Goal: Information Seeking & Learning: Learn about a topic

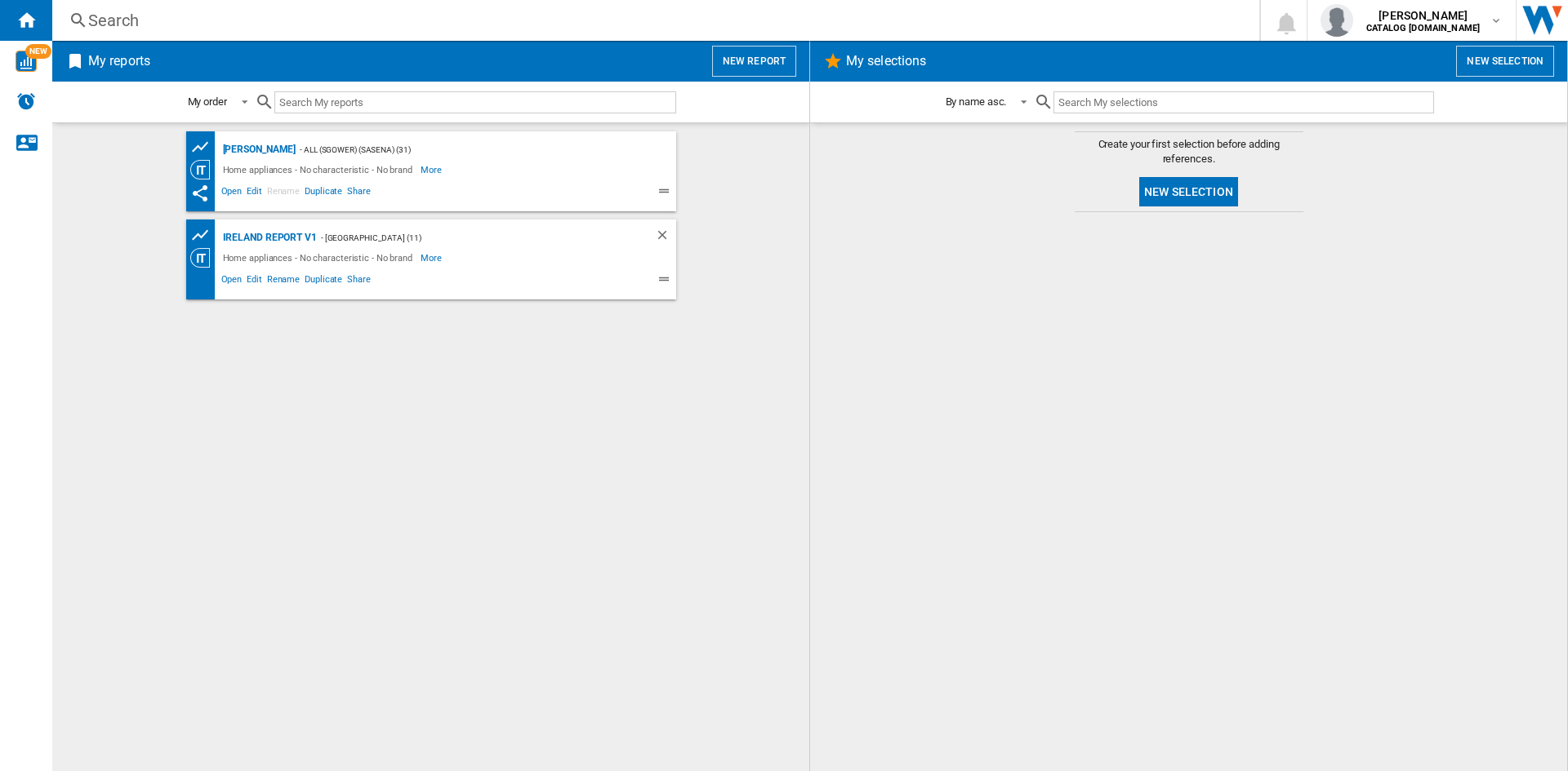
click at [117, 13] on div "Search" at bounding box center [652, 20] width 1129 height 23
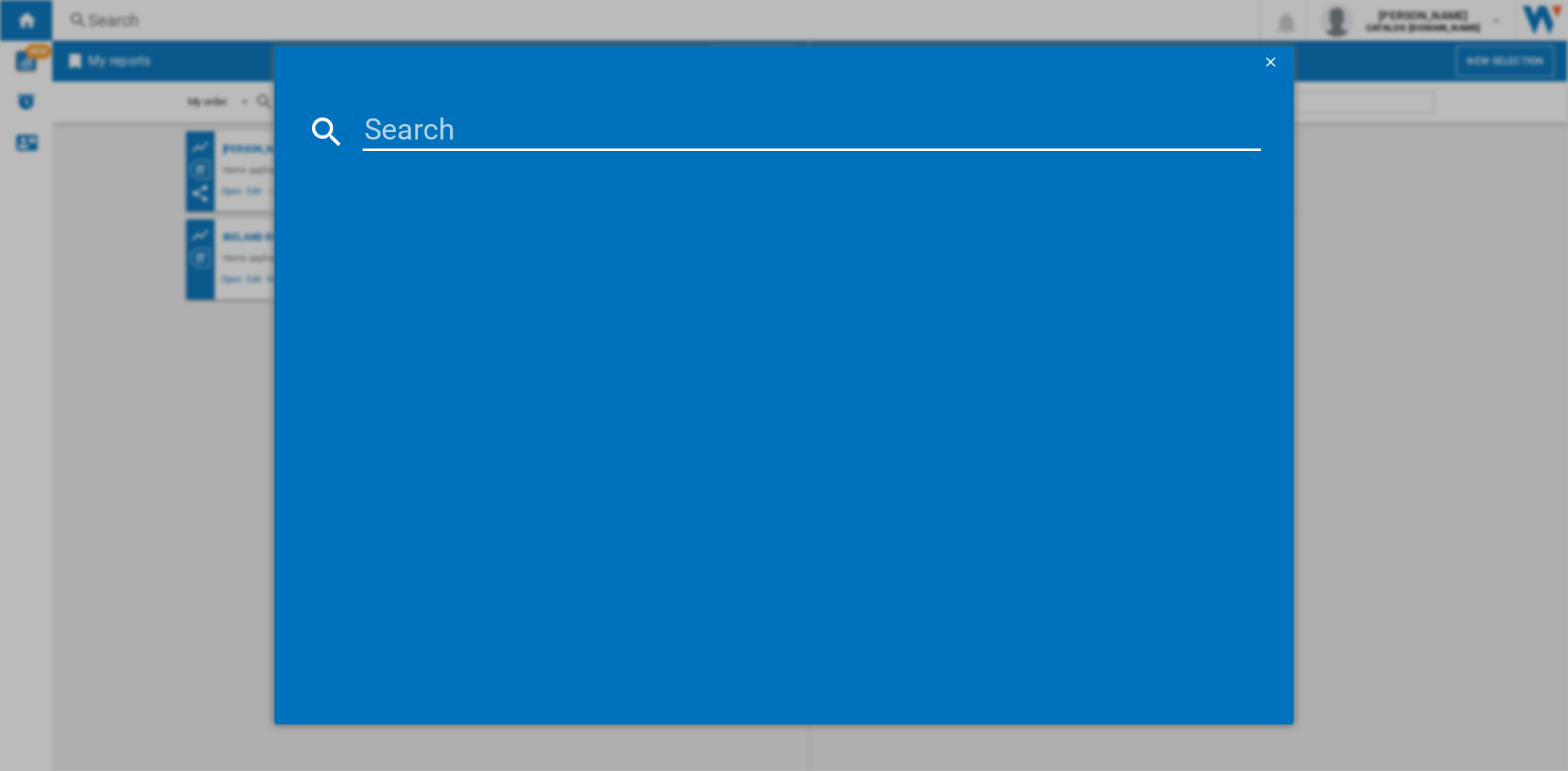
click at [413, 131] on input at bounding box center [811, 131] width 899 height 39
paste input "DIN15X20"
type input "DIN15X20"
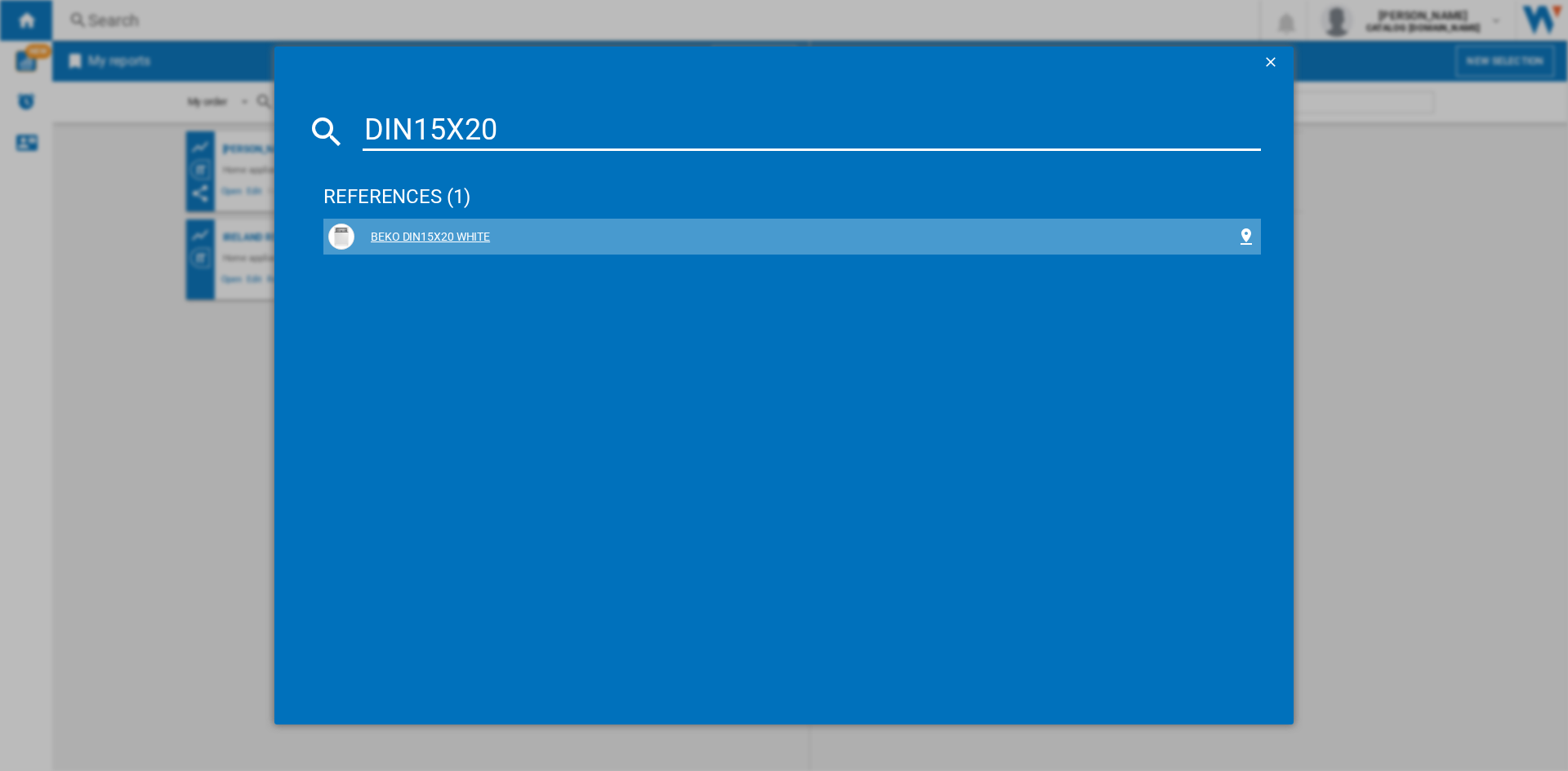
click at [411, 233] on div "BEKO DIN15X20 WHITE" at bounding box center [796, 237] width 882 height 17
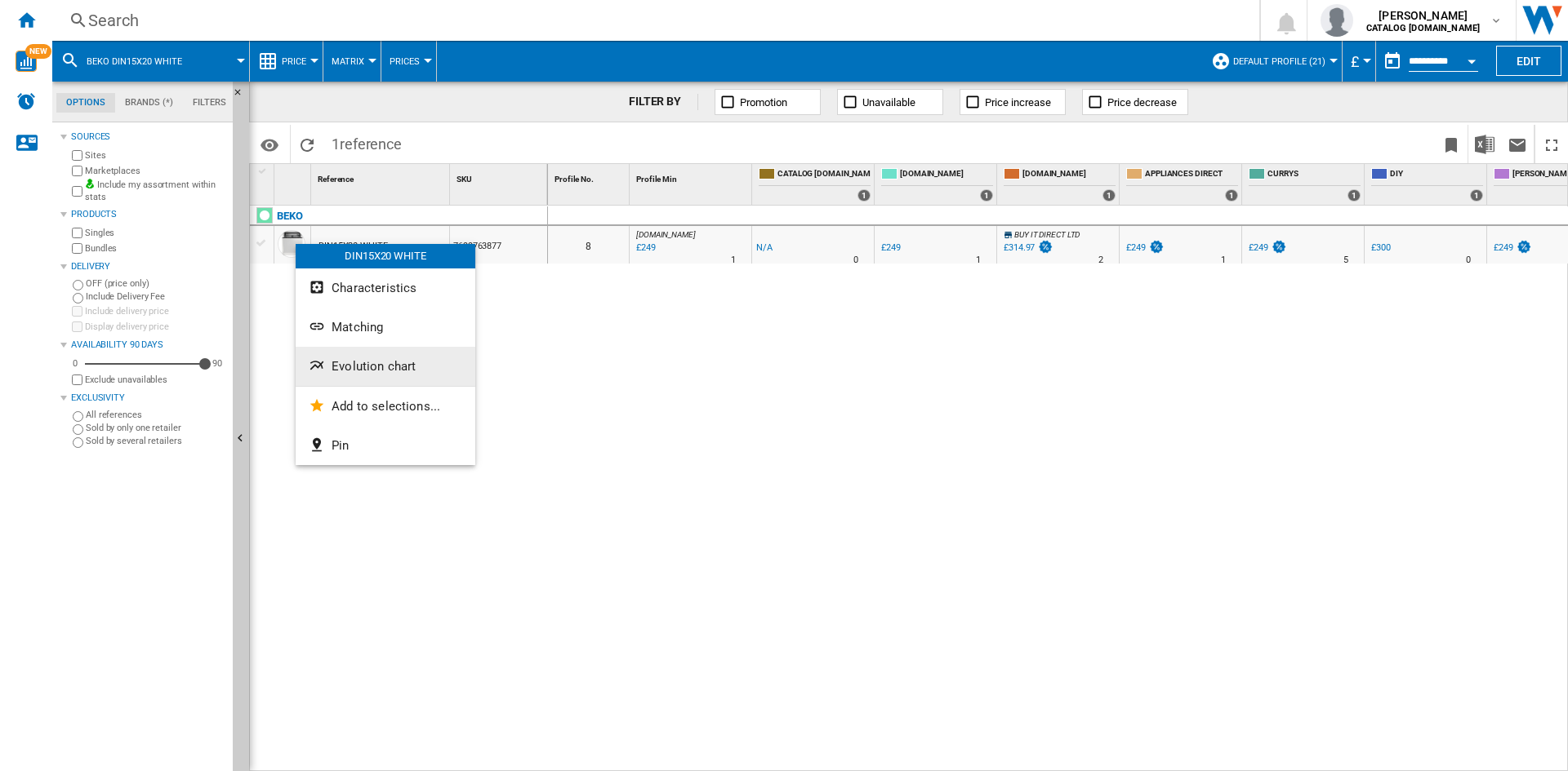
click at [374, 367] on span "Evolution chart" at bounding box center [373, 366] width 85 height 15
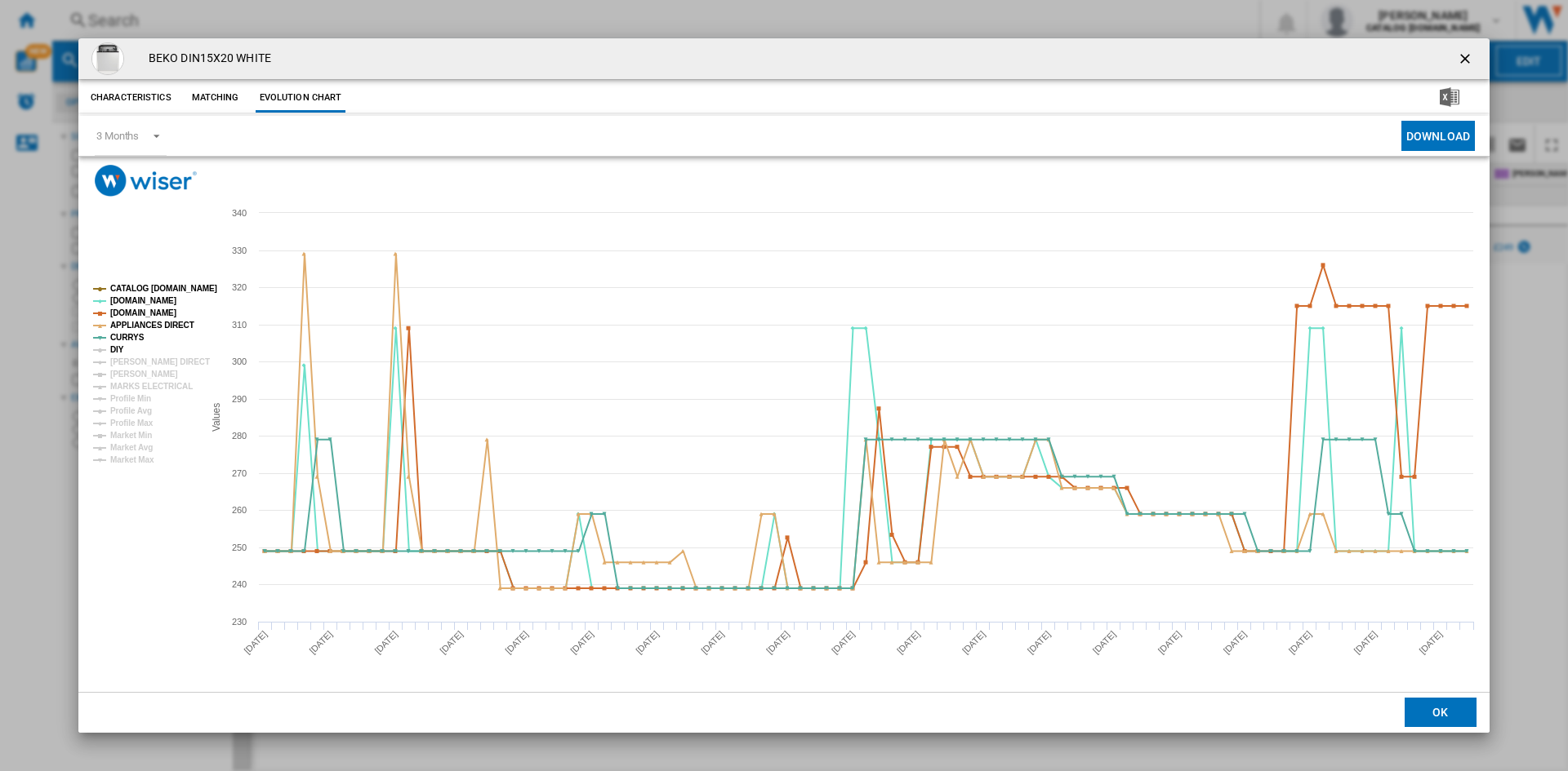
click at [117, 348] on tspan "DIY" at bounding box center [117, 349] width 14 height 9
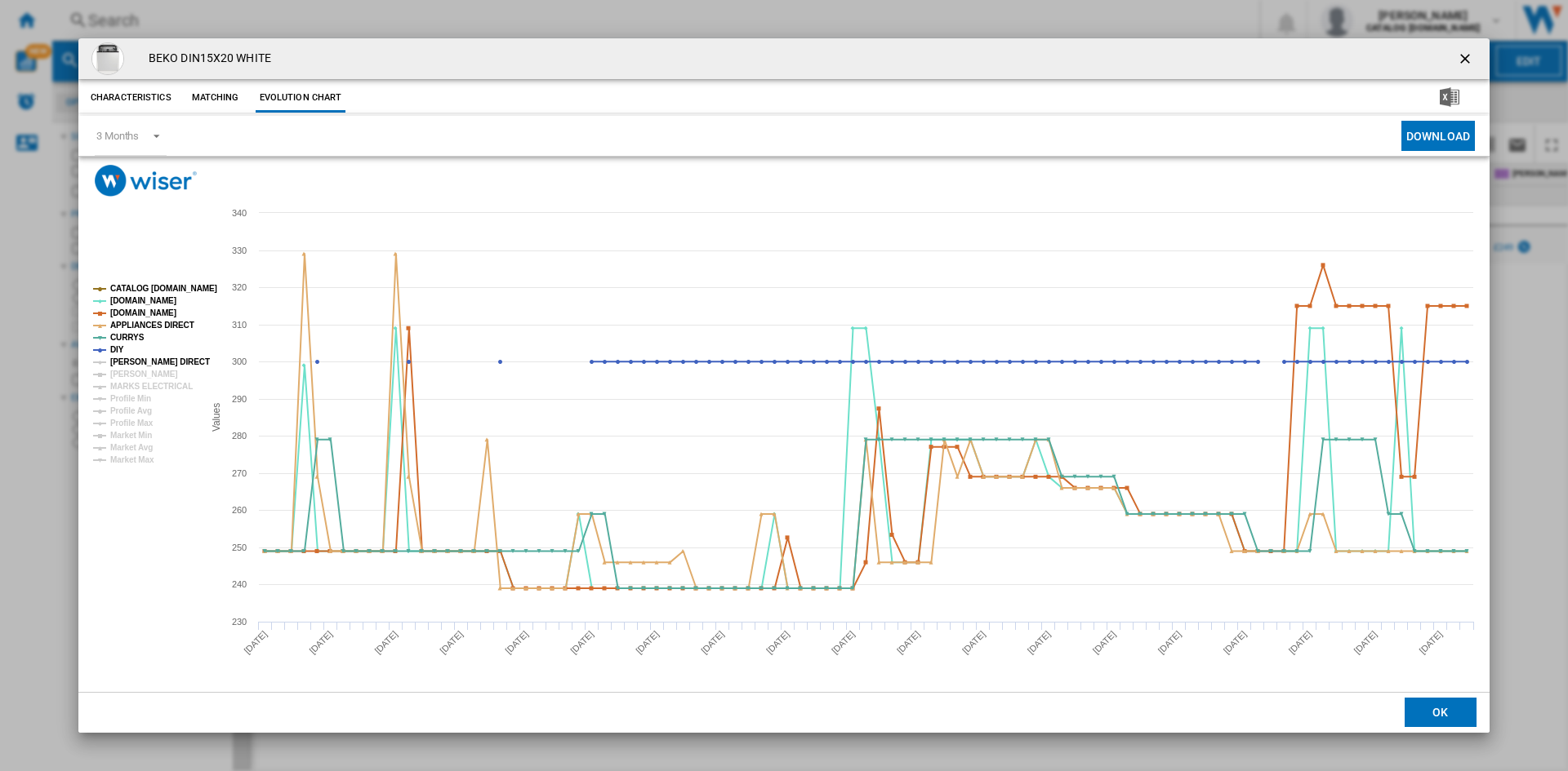
click at [132, 361] on tspan "[PERSON_NAME] DIRECT" at bounding box center [160, 362] width 99 height 9
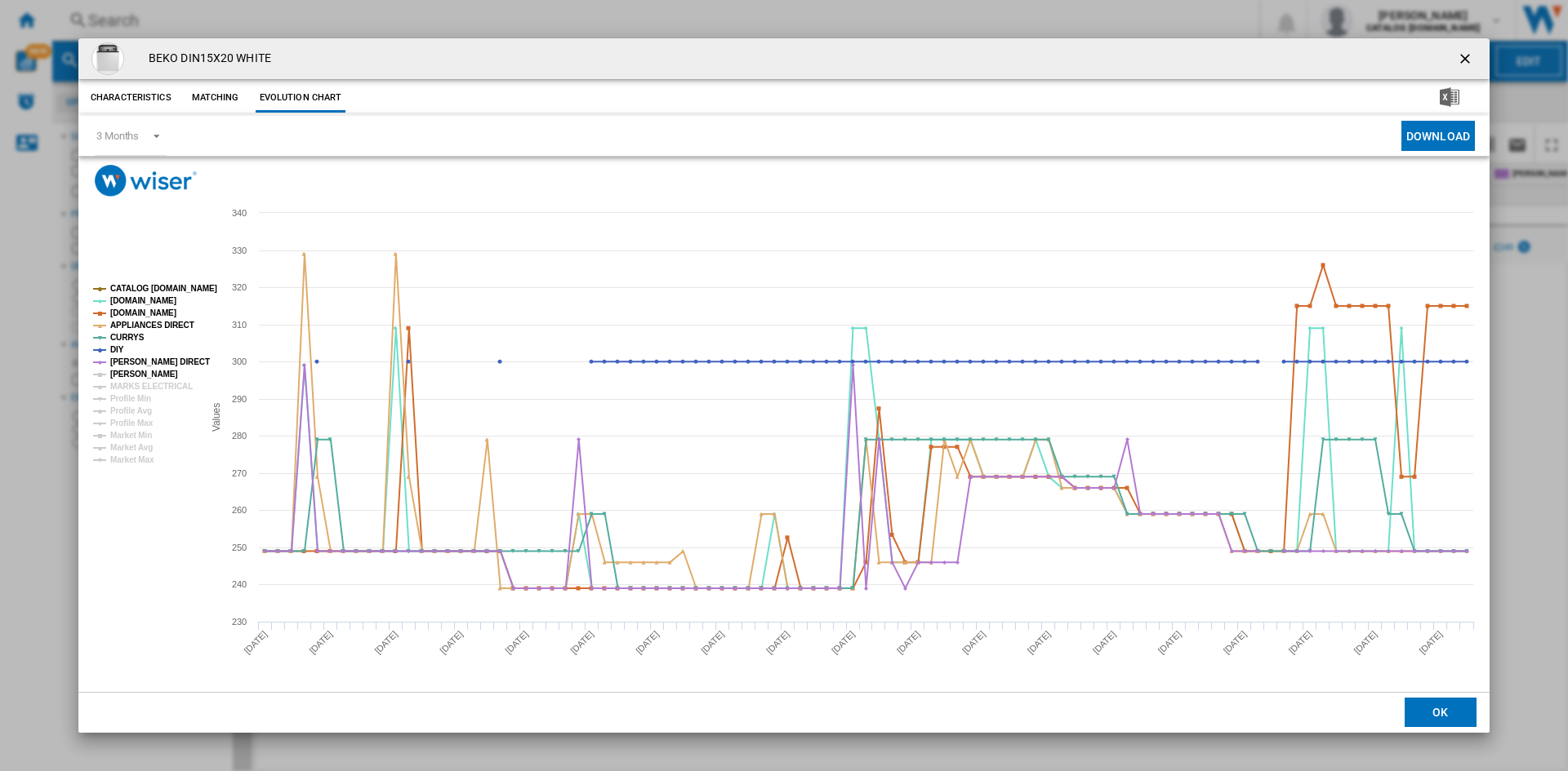
click at [132, 373] on tspan "[PERSON_NAME]" at bounding box center [144, 374] width 68 height 9
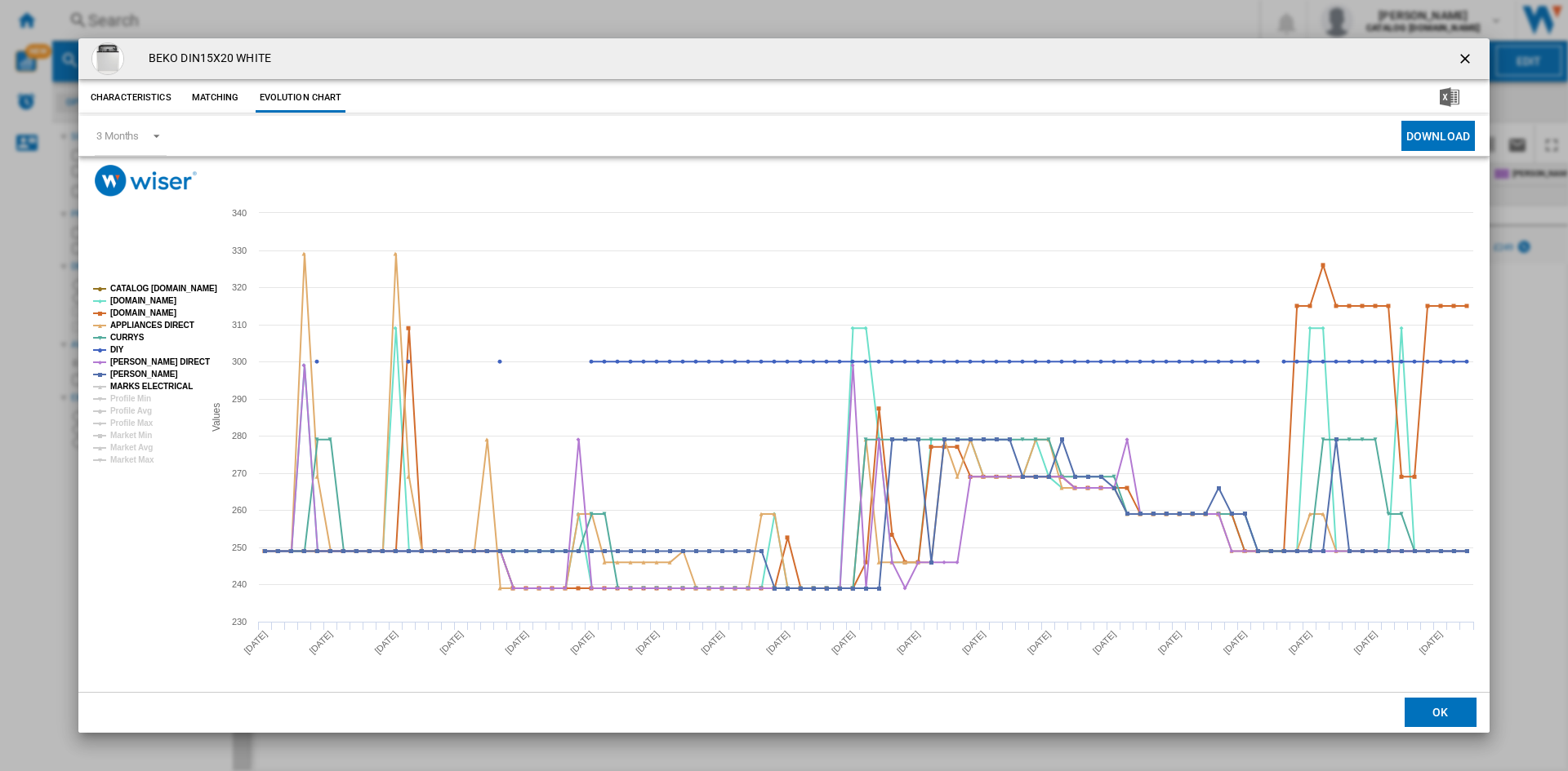
click at [139, 385] on tspan "MARKS ELECTRICAL" at bounding box center [151, 386] width 83 height 9
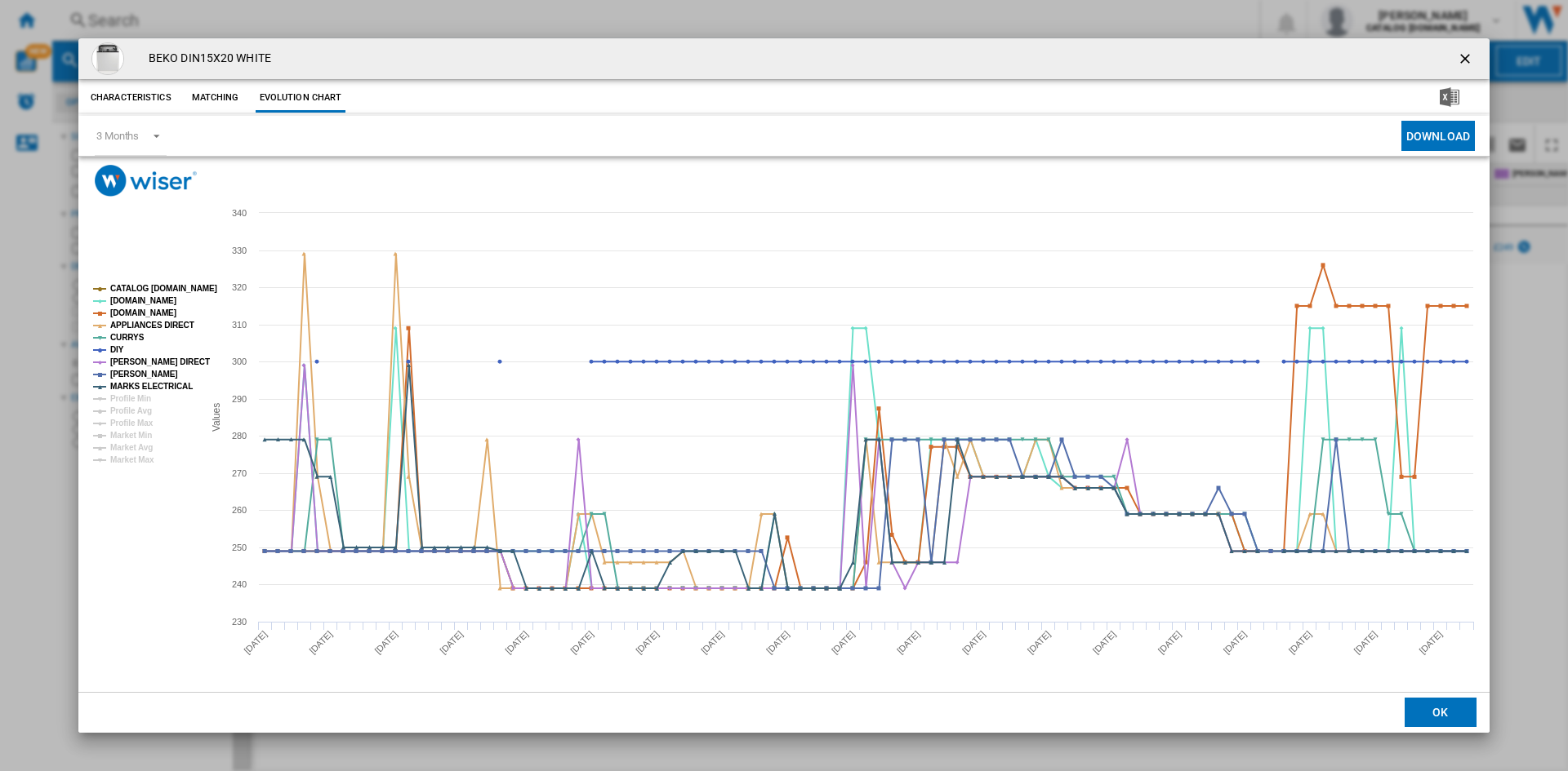
click at [1459, 61] on ng-md-icon "getI18NText('BUTTONS.CLOSE_DIALOG')" at bounding box center [1467, 60] width 19 height 19
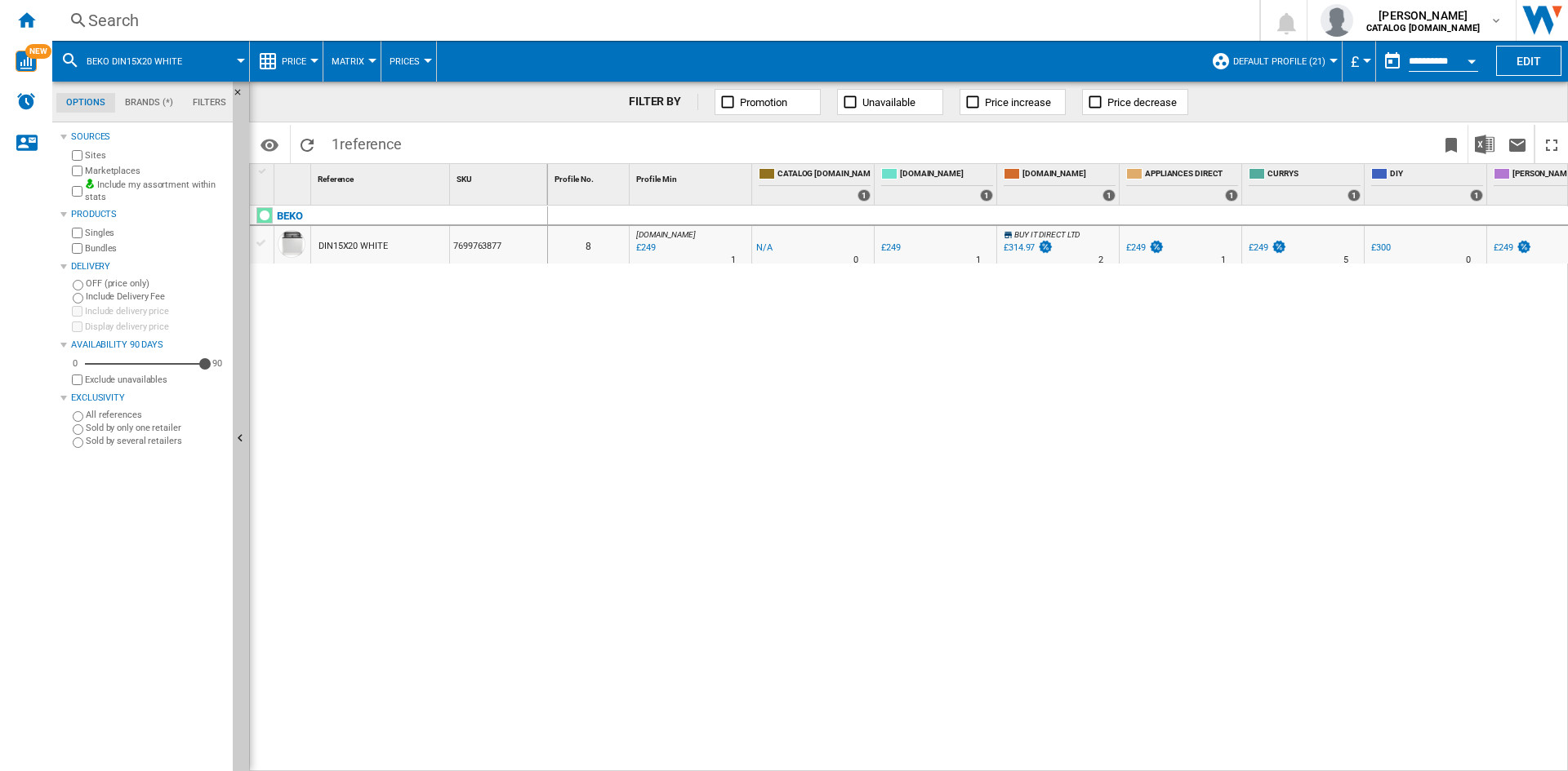
click at [121, 24] on div "Search" at bounding box center [652, 20] width 1129 height 23
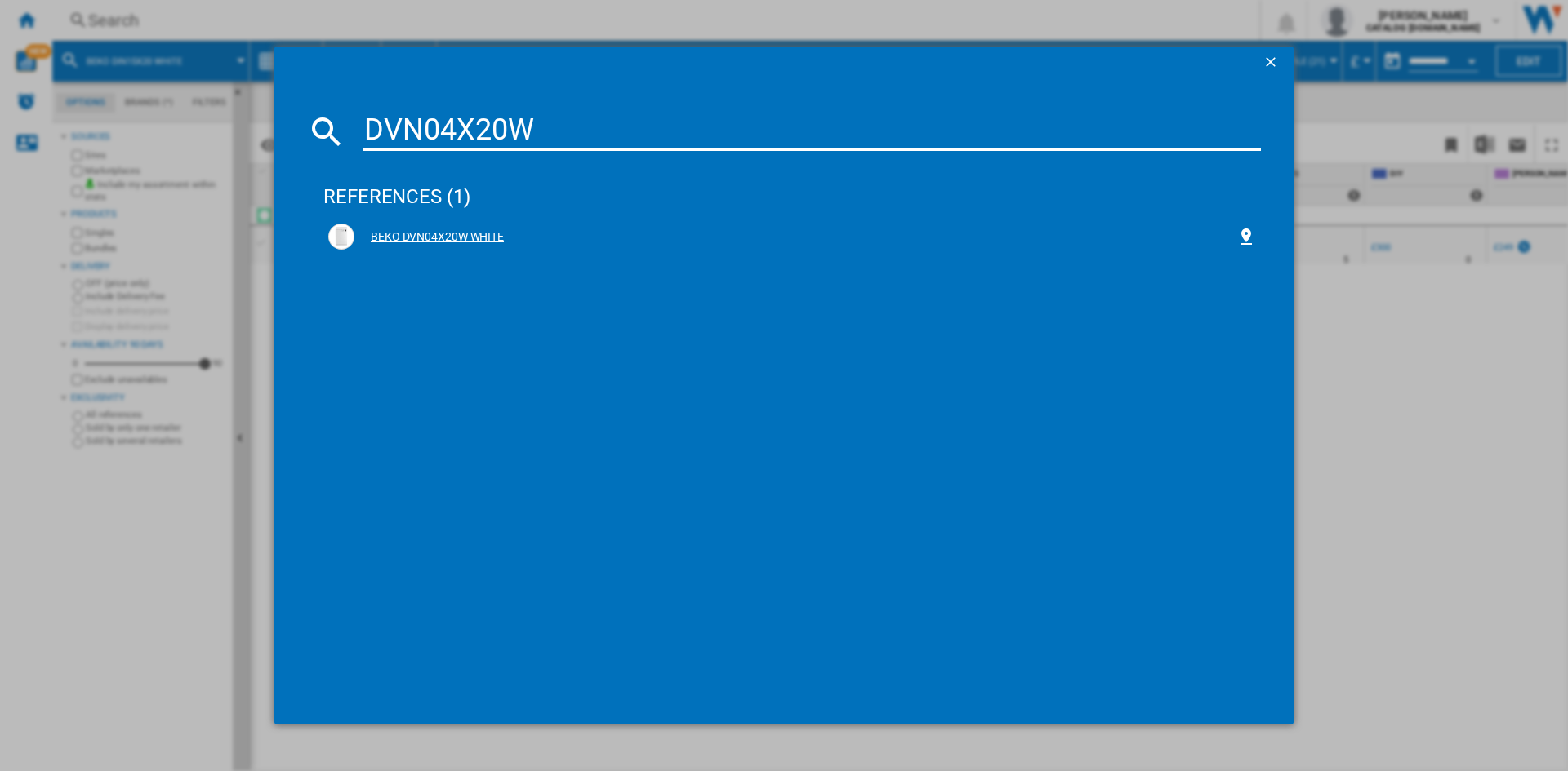
type input "DVN04X20W"
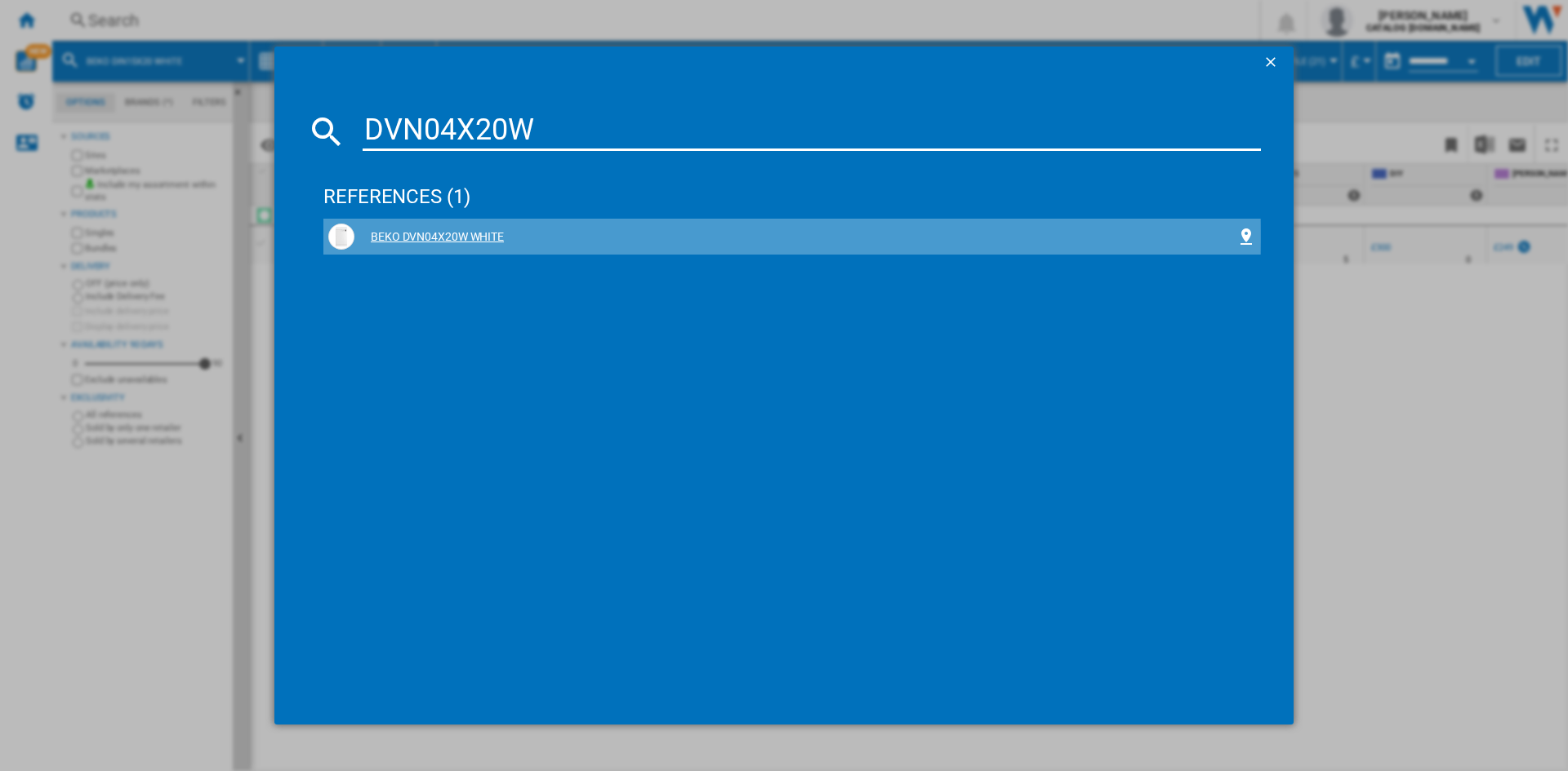
click at [422, 237] on div "BEKO DVN04X20W WHITE" at bounding box center [796, 237] width 882 height 17
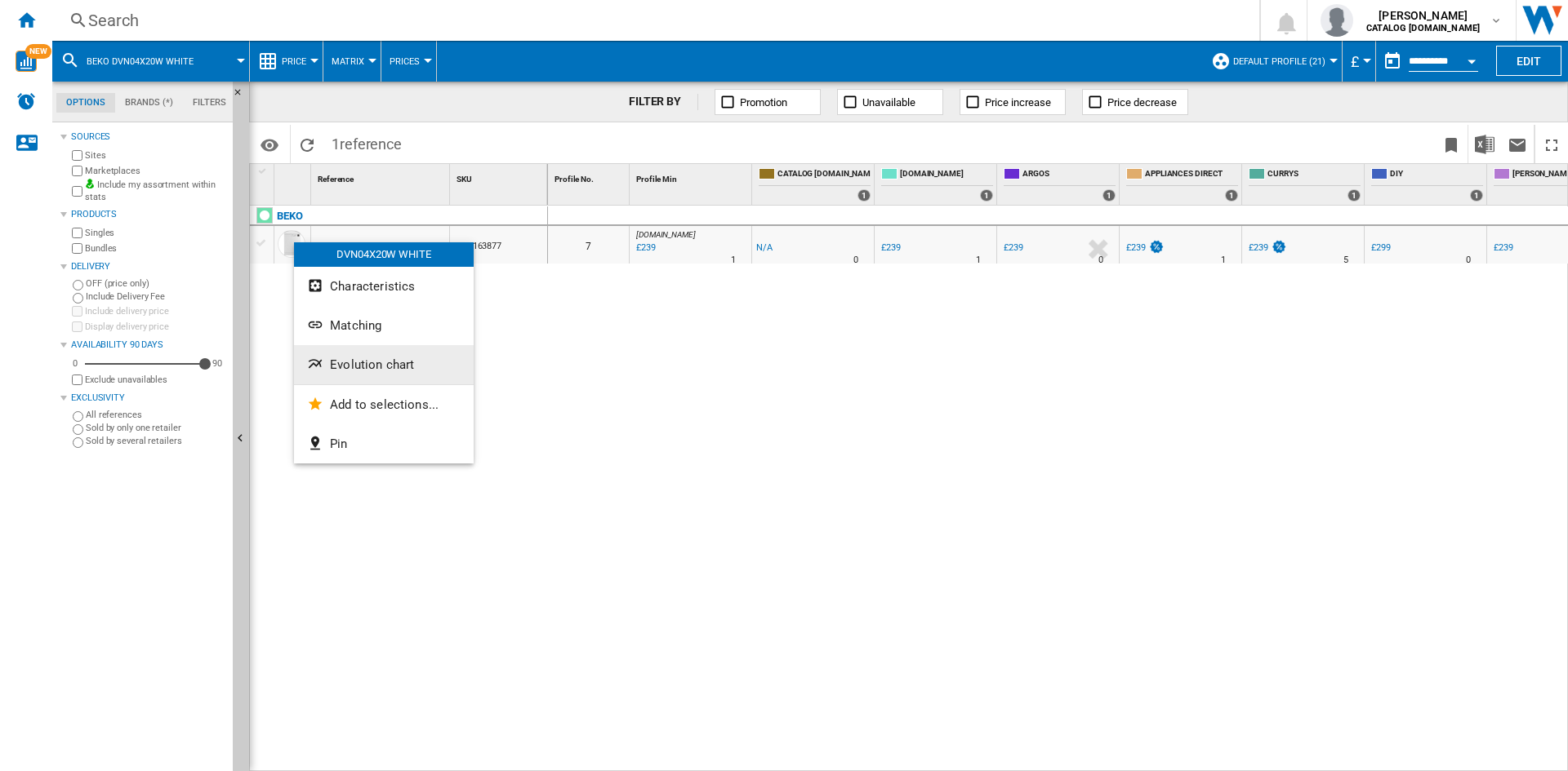
click at [371, 364] on span "Evolution chart" at bounding box center [372, 364] width 85 height 15
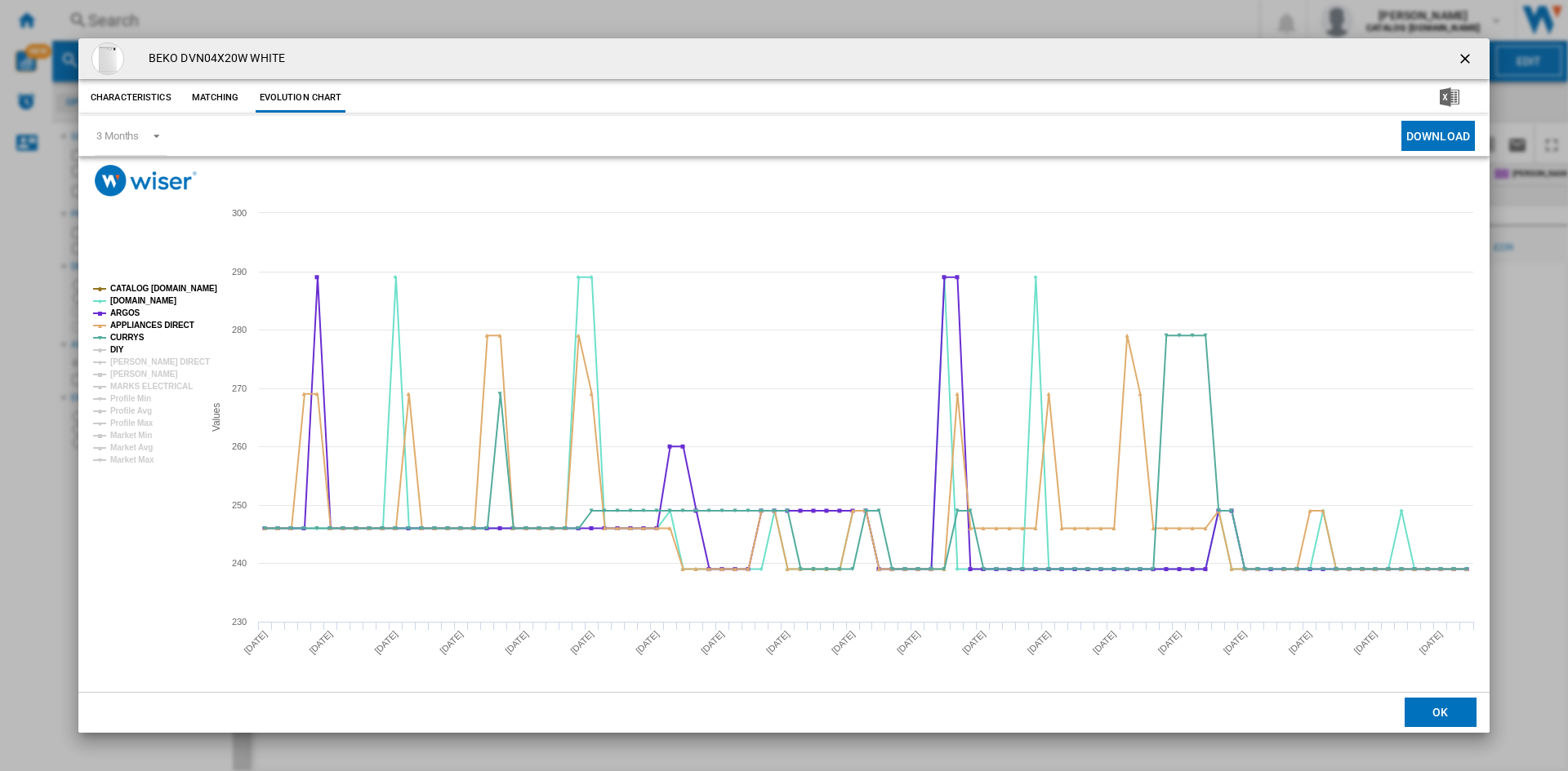
drag, startPoint x: 112, startPoint y: 348, endPoint x: 122, endPoint y: 356, distance: 12.8
click at [112, 348] on tspan "DIY" at bounding box center [117, 349] width 14 height 9
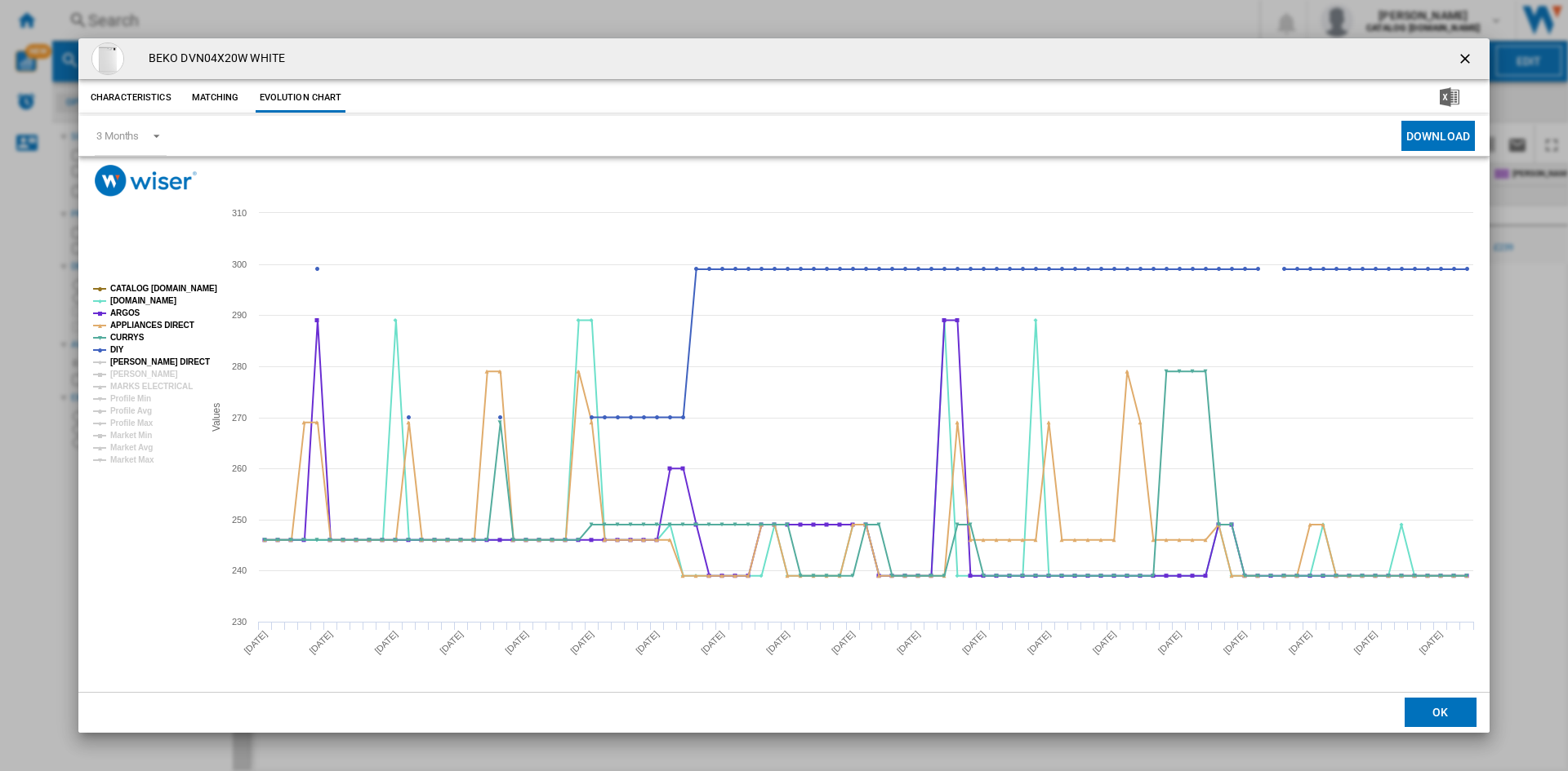
click at [132, 360] on tspan "[PERSON_NAME] DIRECT" at bounding box center [160, 362] width 99 height 9
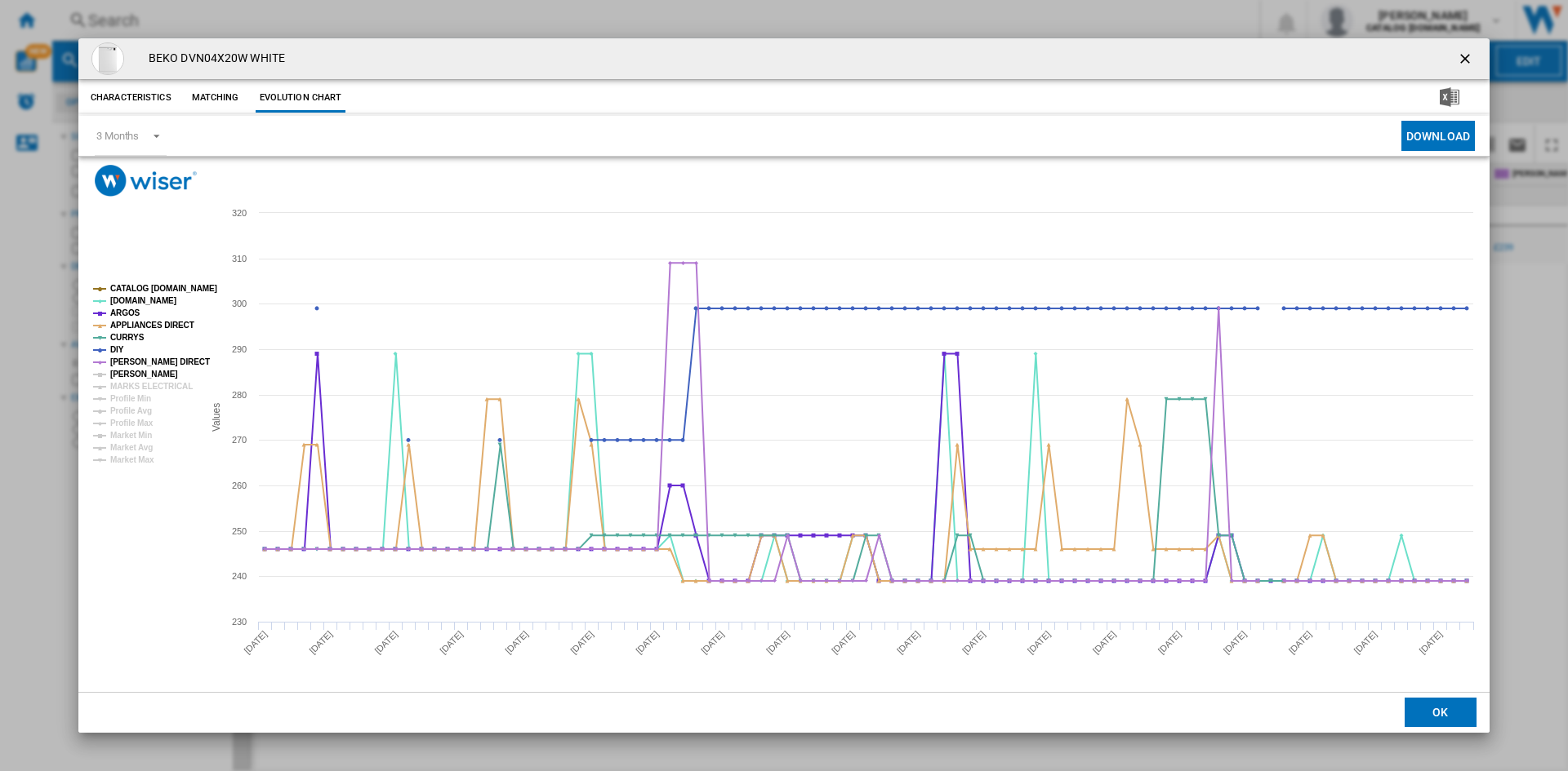
click at [132, 369] on tspan "[PERSON_NAME]" at bounding box center [144, 374] width 68 height 9
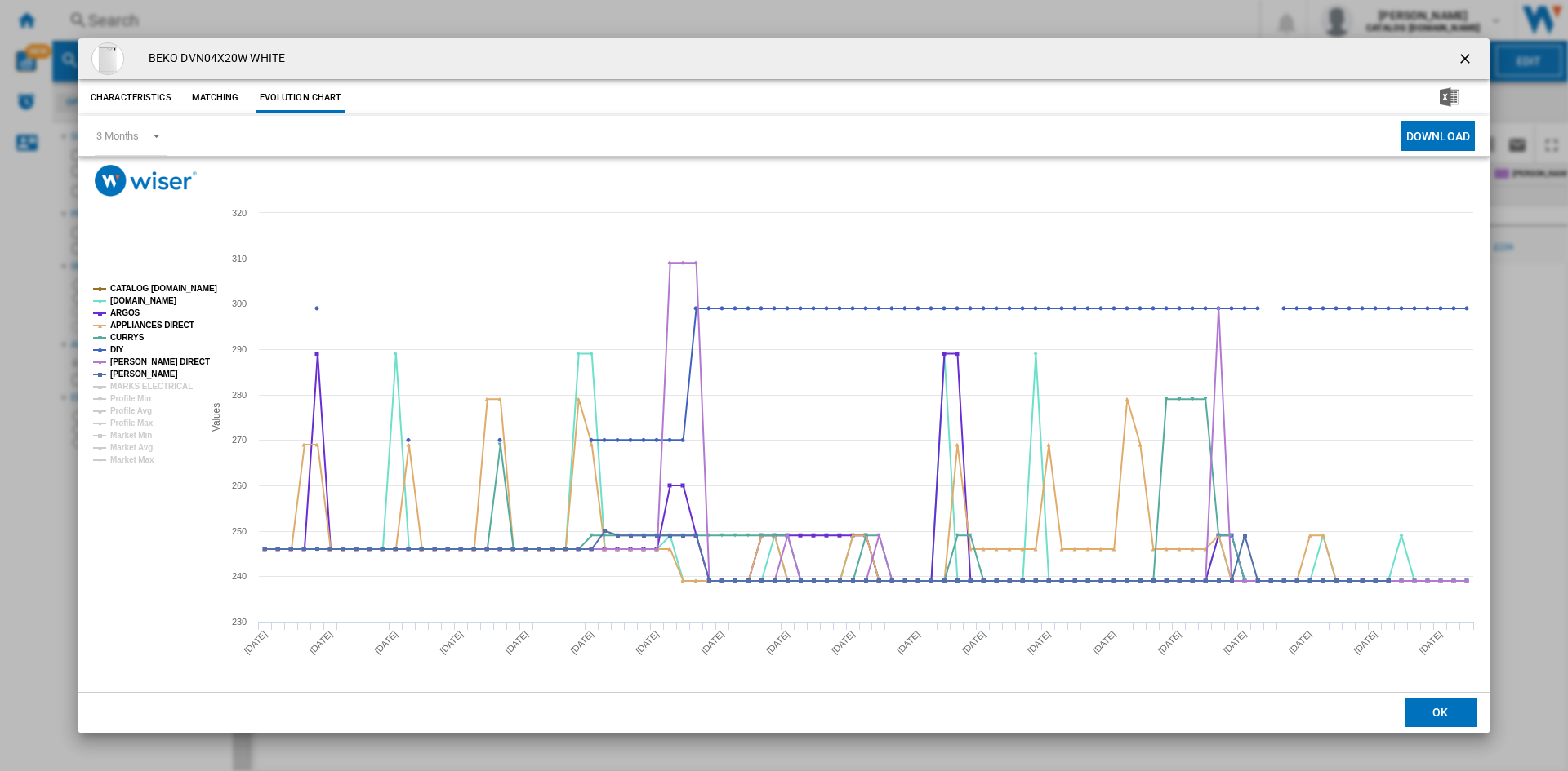
click at [143, 382] on tspan "MARKS ELECTRICAL" at bounding box center [151, 386] width 83 height 9
click at [1462, 55] on ng-md-icon "getI18NText('BUTTONS.CLOSE_DIALOG')" at bounding box center [1467, 60] width 19 height 19
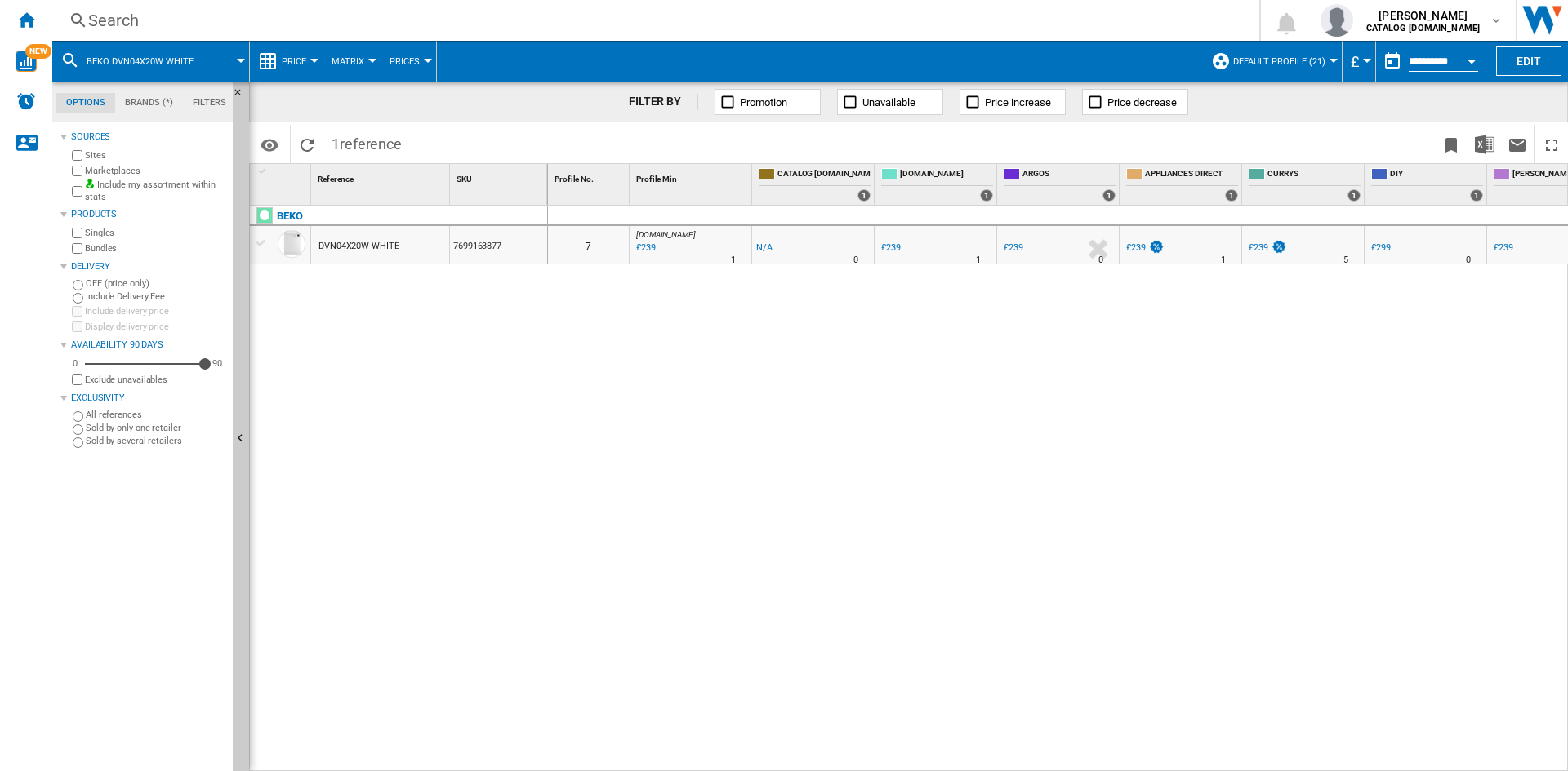
click at [117, 17] on div "Search" at bounding box center [652, 20] width 1129 height 23
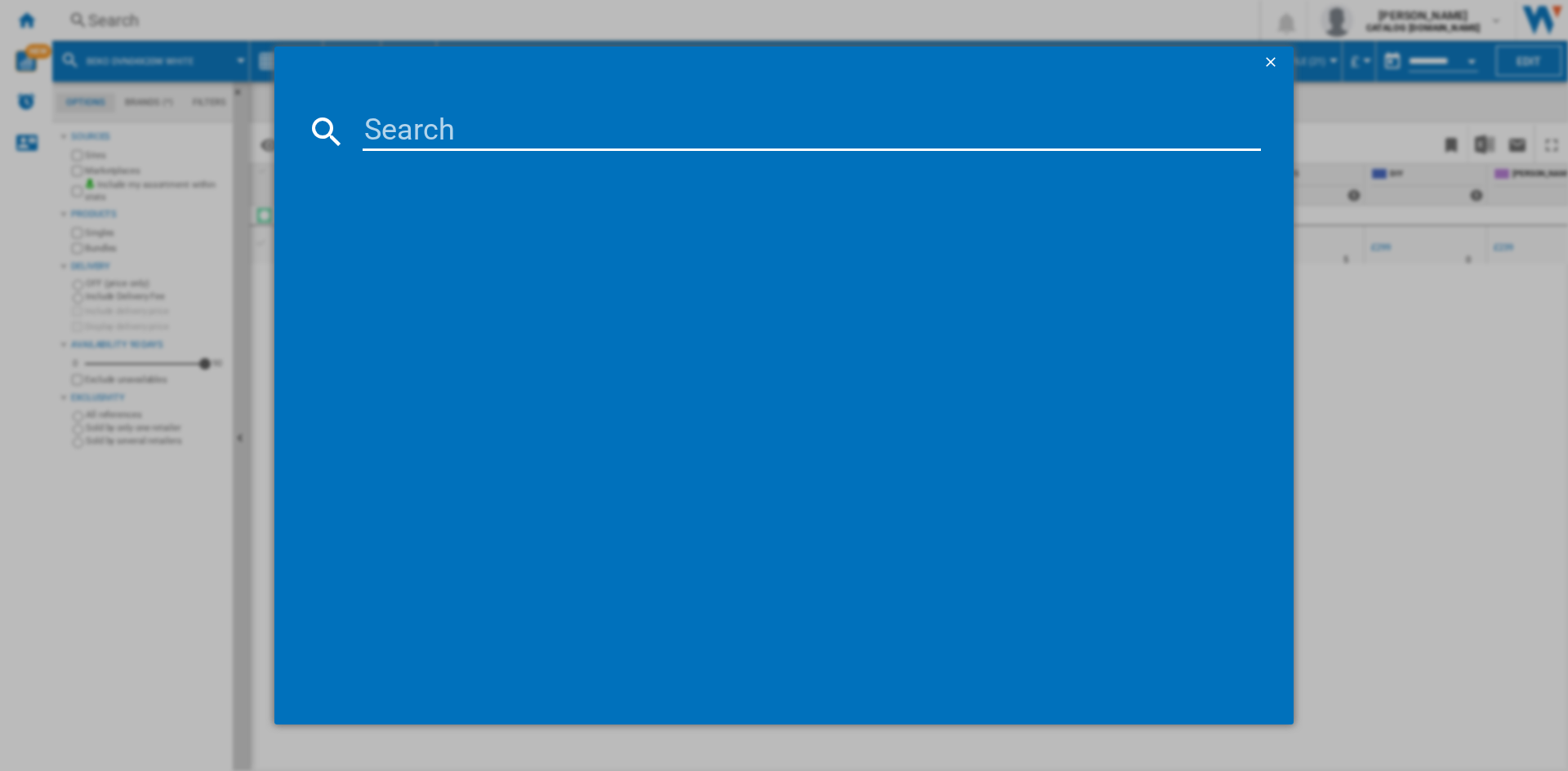
click at [431, 125] on input at bounding box center [811, 131] width 899 height 39
type input "DIS15020"
drag, startPoint x: 413, startPoint y: 233, endPoint x: 403, endPoint y: 233, distance: 10.0
click at [411, 233] on div "BEKO DIS15020 WHITE" at bounding box center [796, 237] width 882 height 17
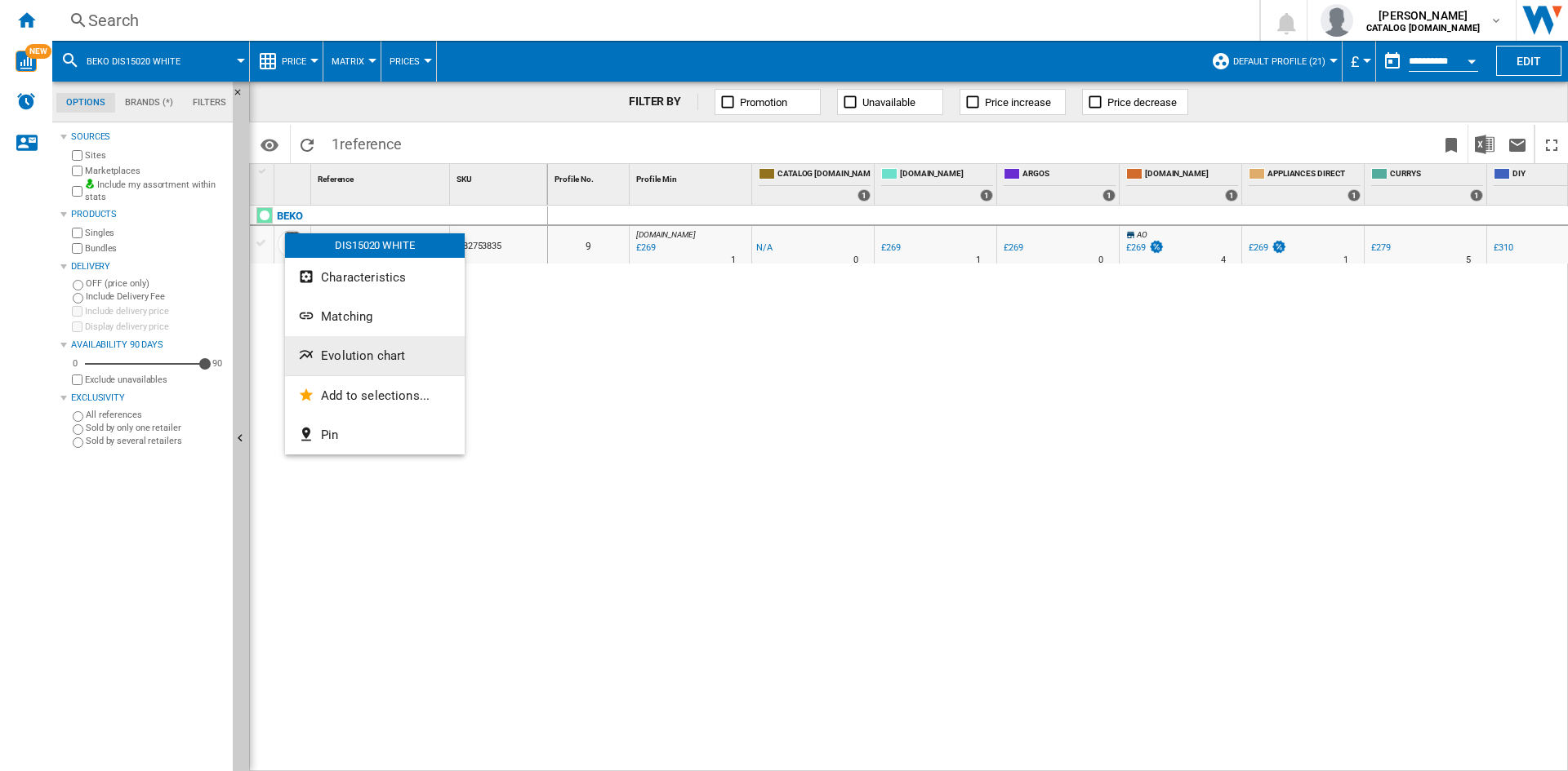
click at [365, 358] on span "Evolution chart" at bounding box center [363, 355] width 85 height 15
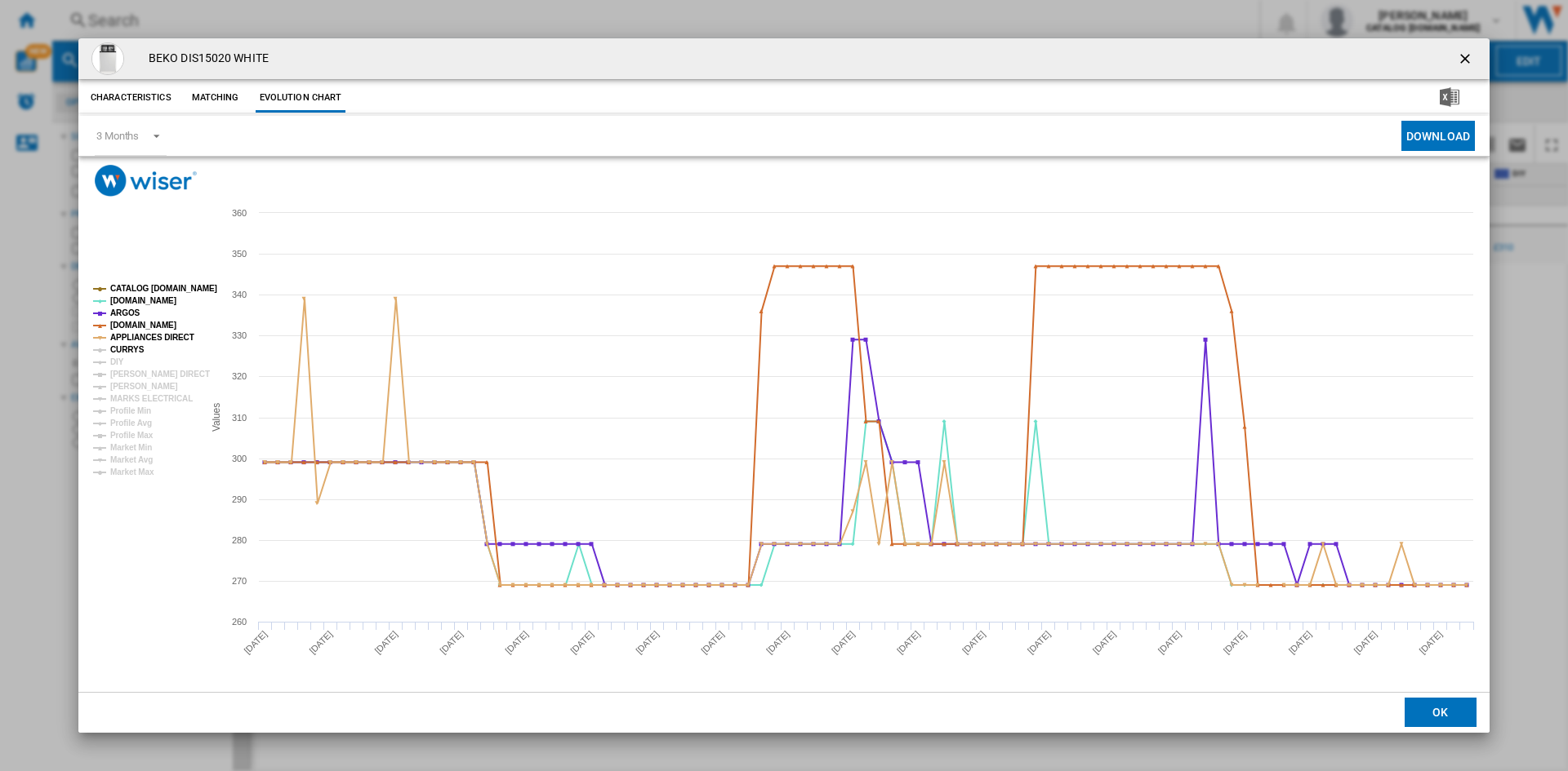
drag, startPoint x: 133, startPoint y: 348, endPoint x: 126, endPoint y: 354, distance: 9.2
click at [132, 348] on tspan "CURRYS" at bounding box center [126, 349] width 34 height 9
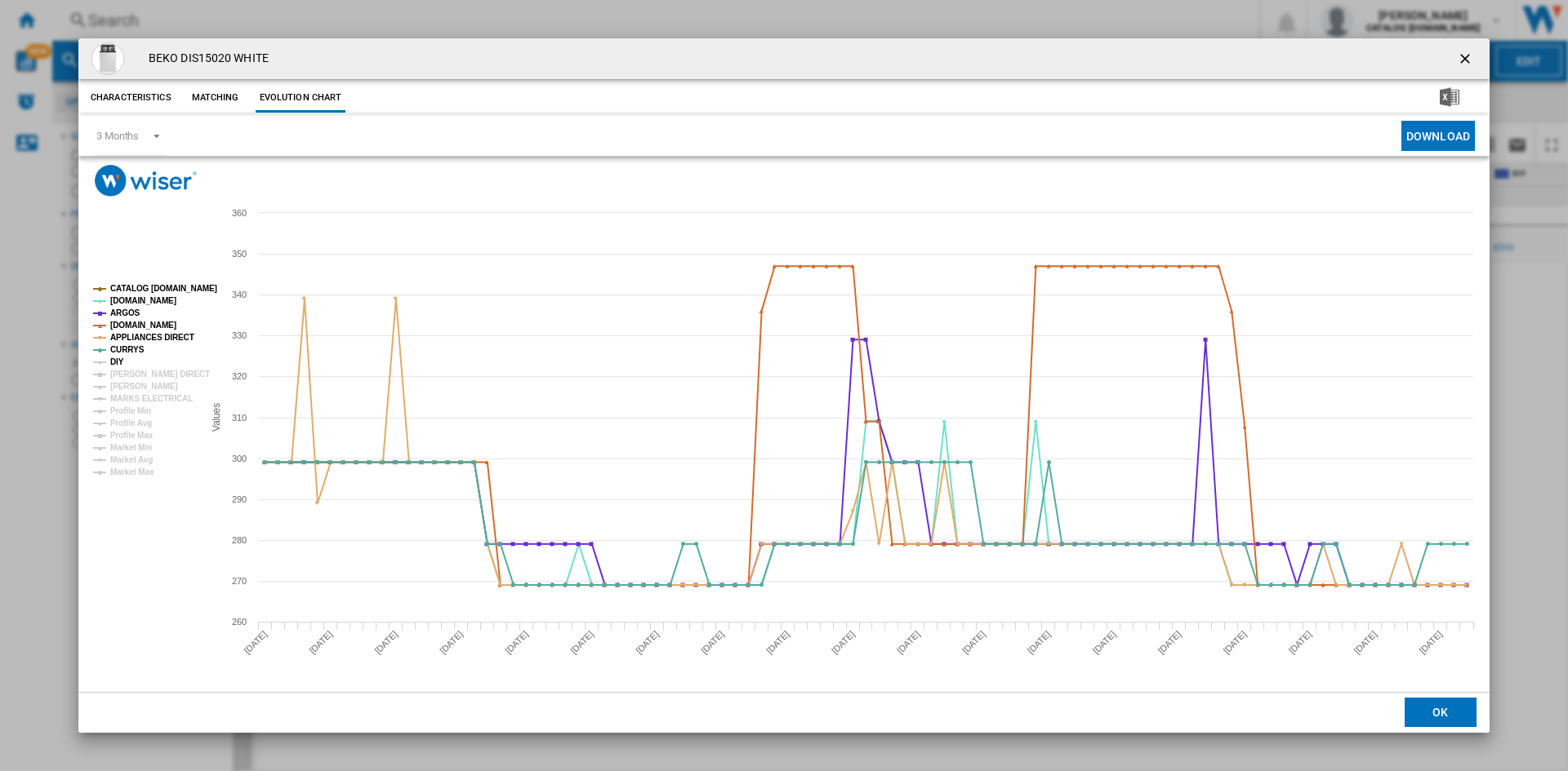
click at [119, 359] on tspan "DIY" at bounding box center [117, 362] width 14 height 9
click at [153, 375] on tspan "[PERSON_NAME] DIRECT" at bounding box center [160, 374] width 99 height 9
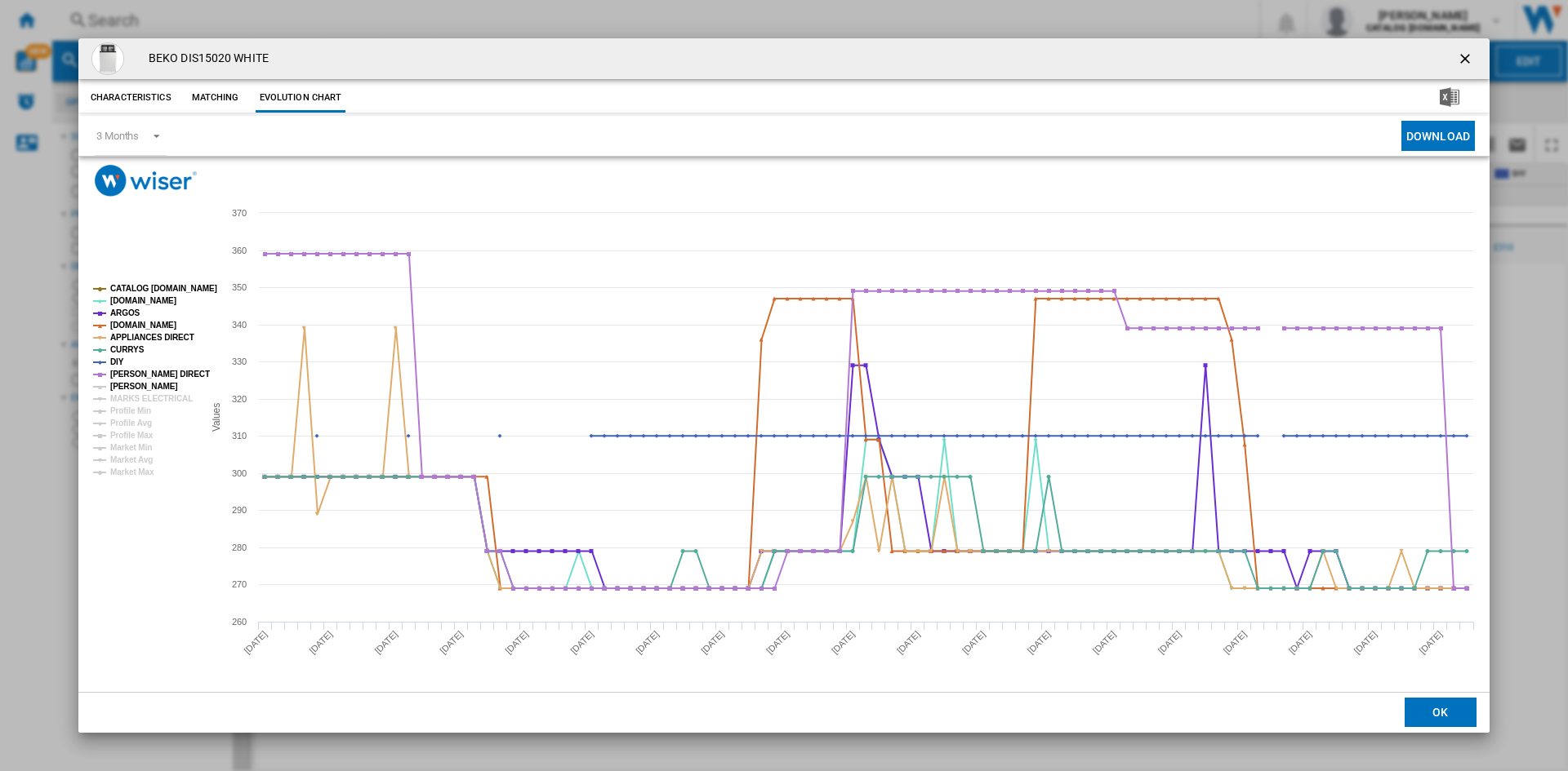
click at [145, 382] on tspan "[PERSON_NAME]" at bounding box center [144, 386] width 68 height 9
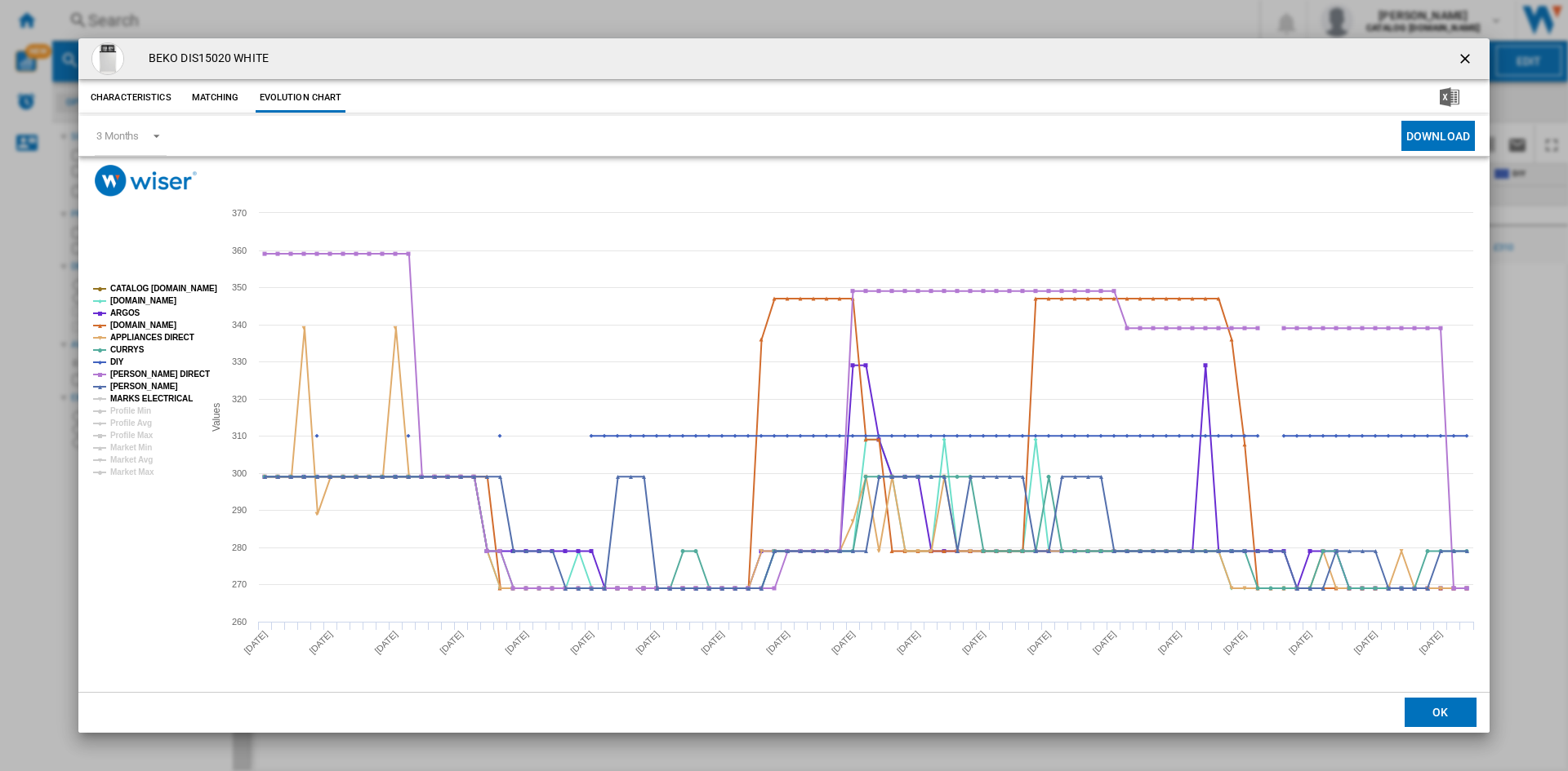
click at [155, 398] on tspan "MARKS ELECTRICAL" at bounding box center [151, 399] width 83 height 9
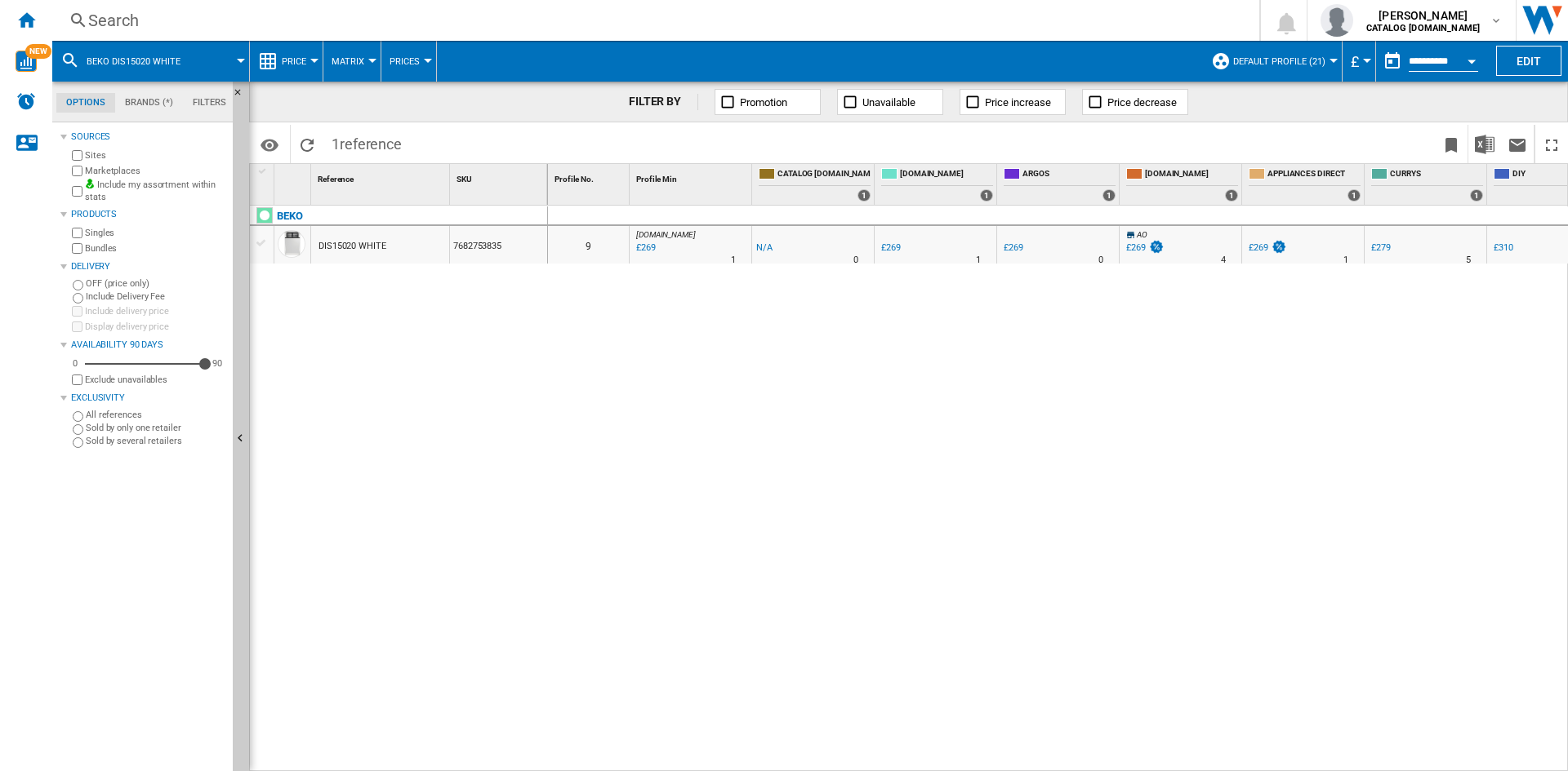
drag, startPoint x: 769, startPoint y: 466, endPoint x: 803, endPoint y: 466, distance: 34.0
click at [786, 466] on div "0 9 [DOMAIN_NAME] : AO -1.0 % £269 % N/A 1 [DOMAIN_NAME] : AO -1.0 % -£1 % N/A" at bounding box center [1058, 489] width 1021 height 566
